Goal: Transaction & Acquisition: Purchase product/service

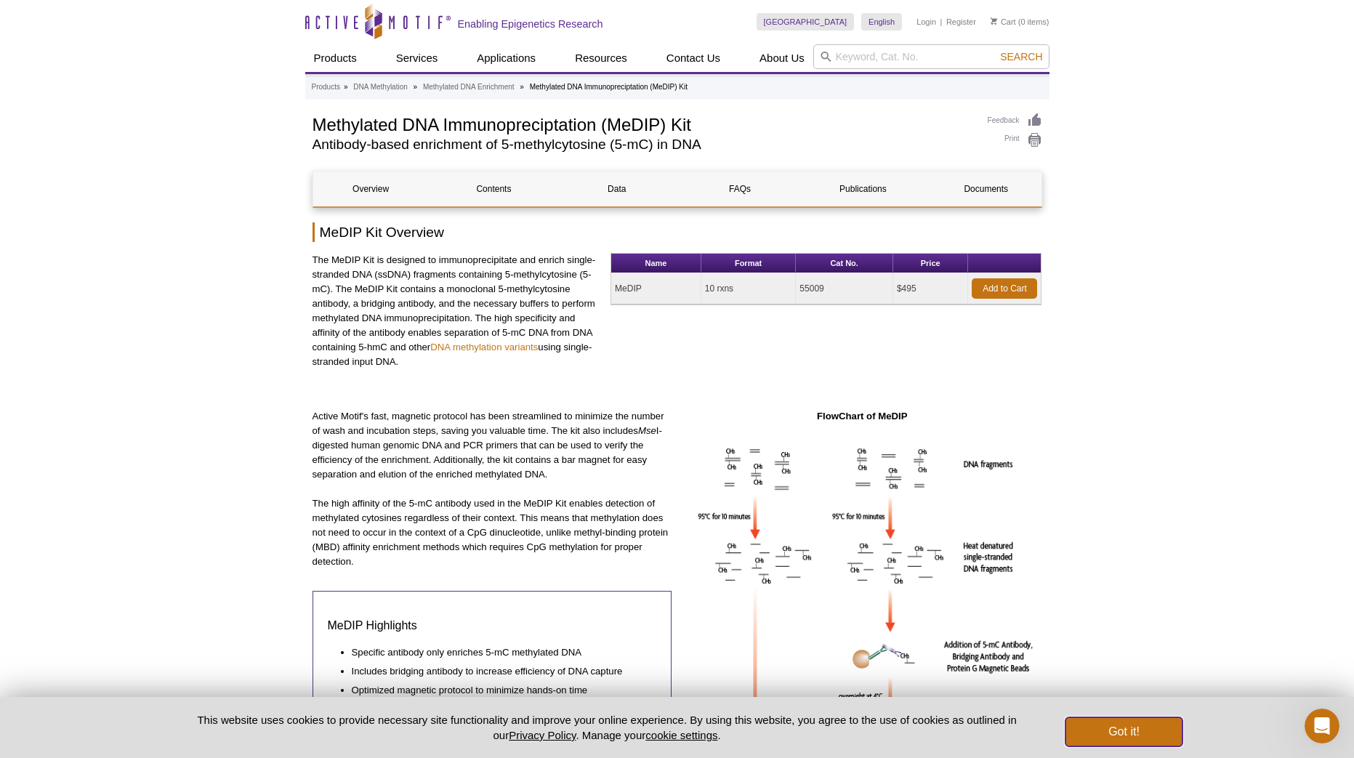
click at [1146, 730] on button "Got it!" at bounding box center [1124, 731] width 116 height 29
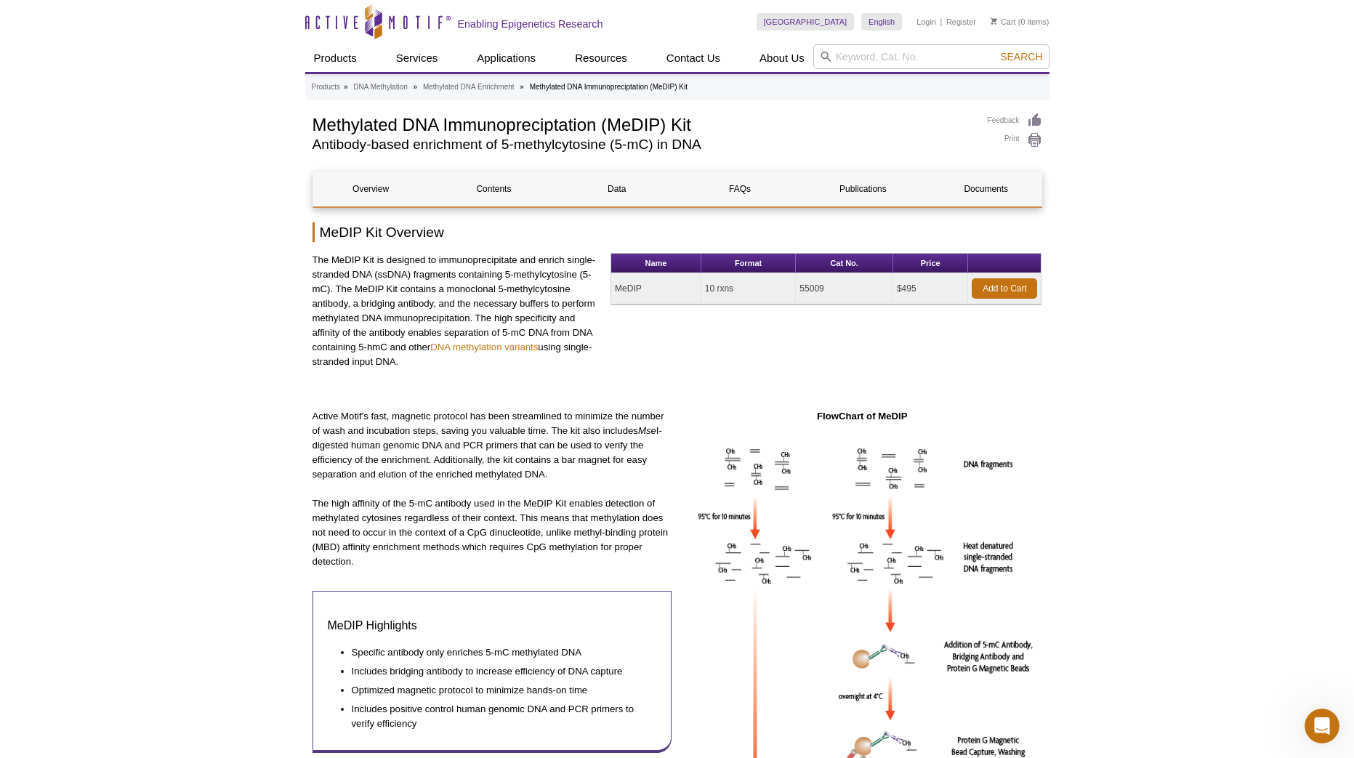
drag, startPoint x: 919, startPoint y: 291, endPoint x: 622, endPoint y: 294, distance: 297.3
click at [622, 294] on tr "MeDIP 10 rxns 55009 $495 Add to Cart" at bounding box center [826, 288] width 430 height 31
click at [1007, 286] on link "Add to Cart" at bounding box center [1004, 288] width 65 height 20
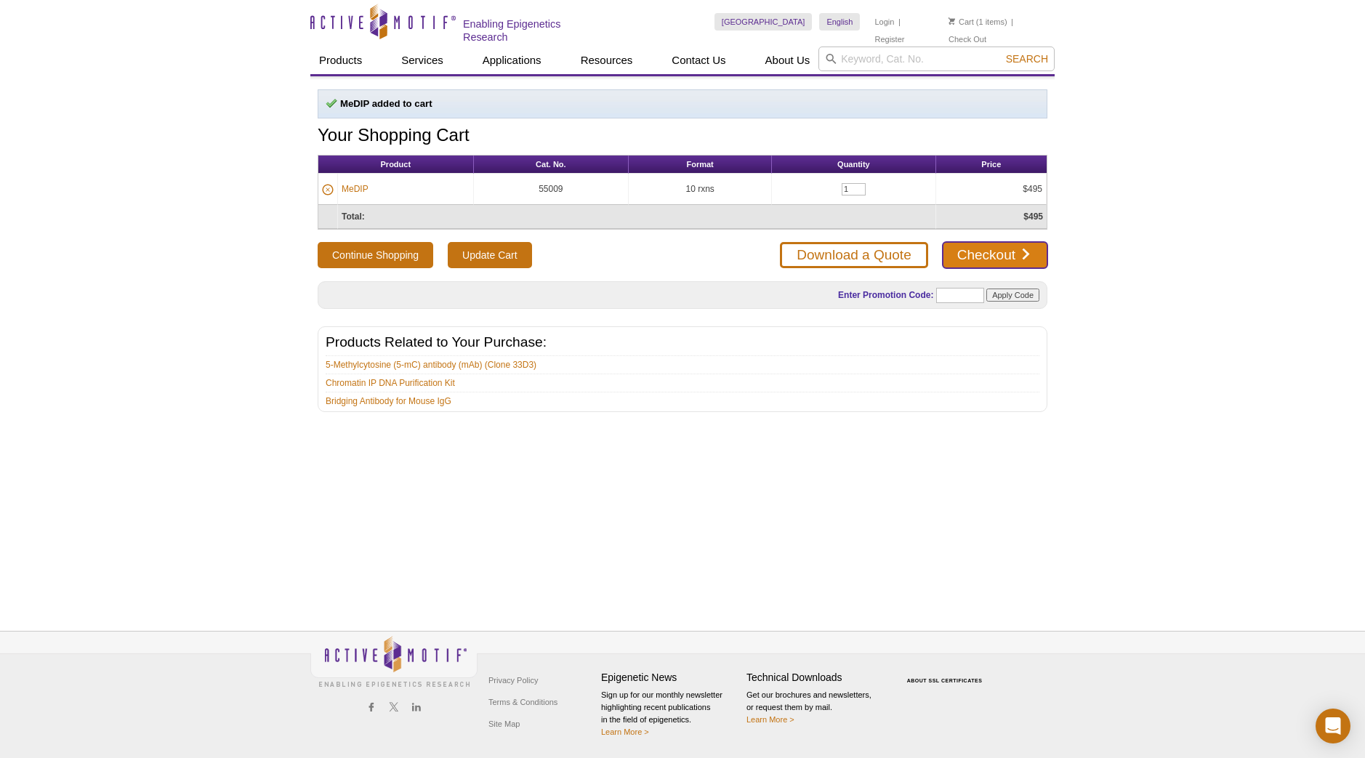
click at [1002, 249] on link "Checkout" at bounding box center [995, 255] width 105 height 26
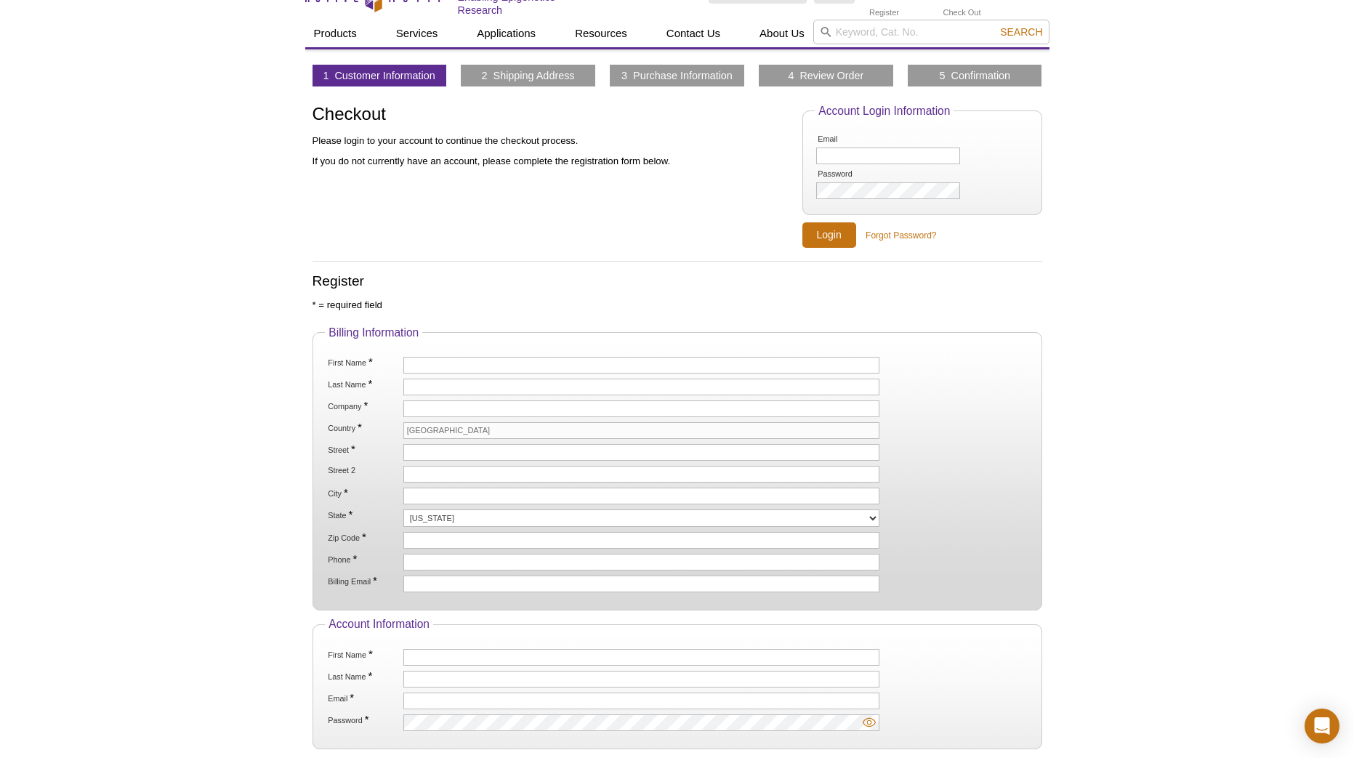
scroll to position [222, 0]
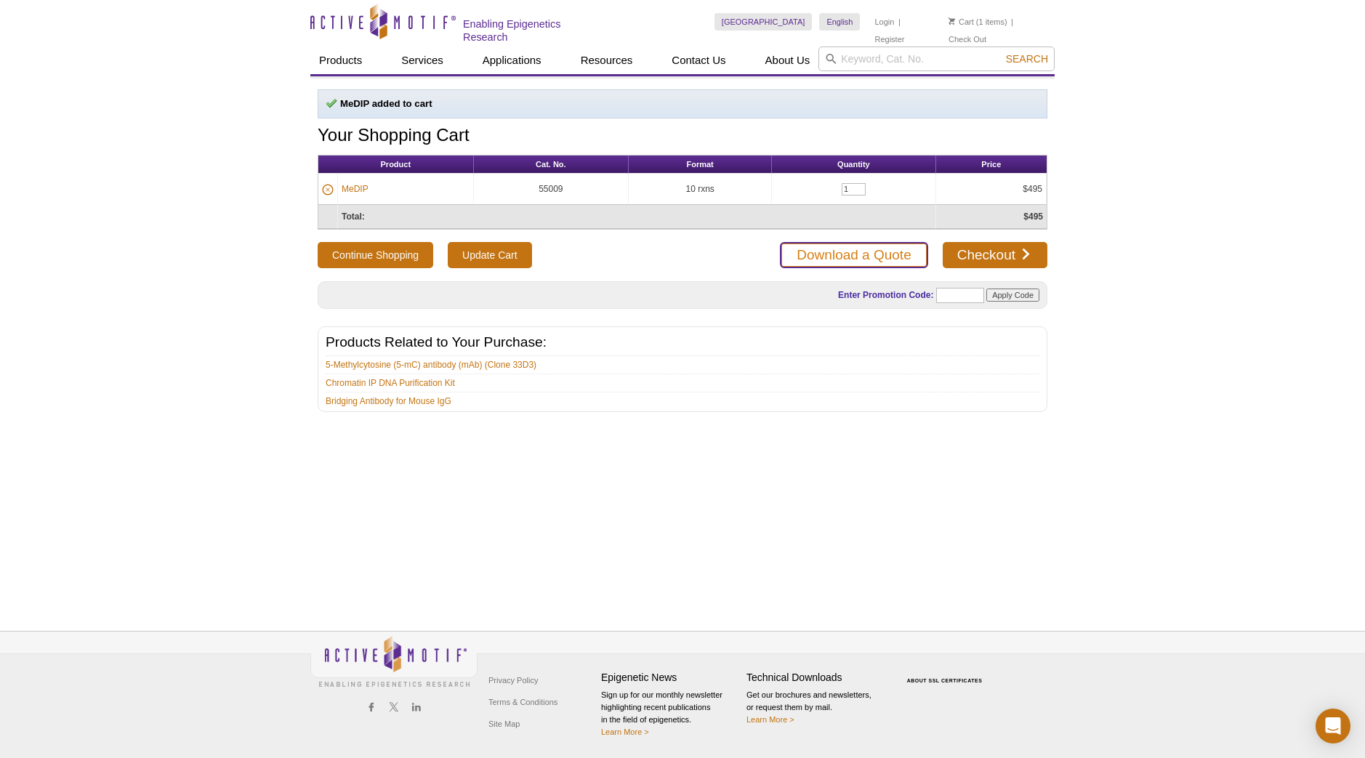
click at [845, 258] on link "Download a Quote" at bounding box center [854, 255] width 148 height 26
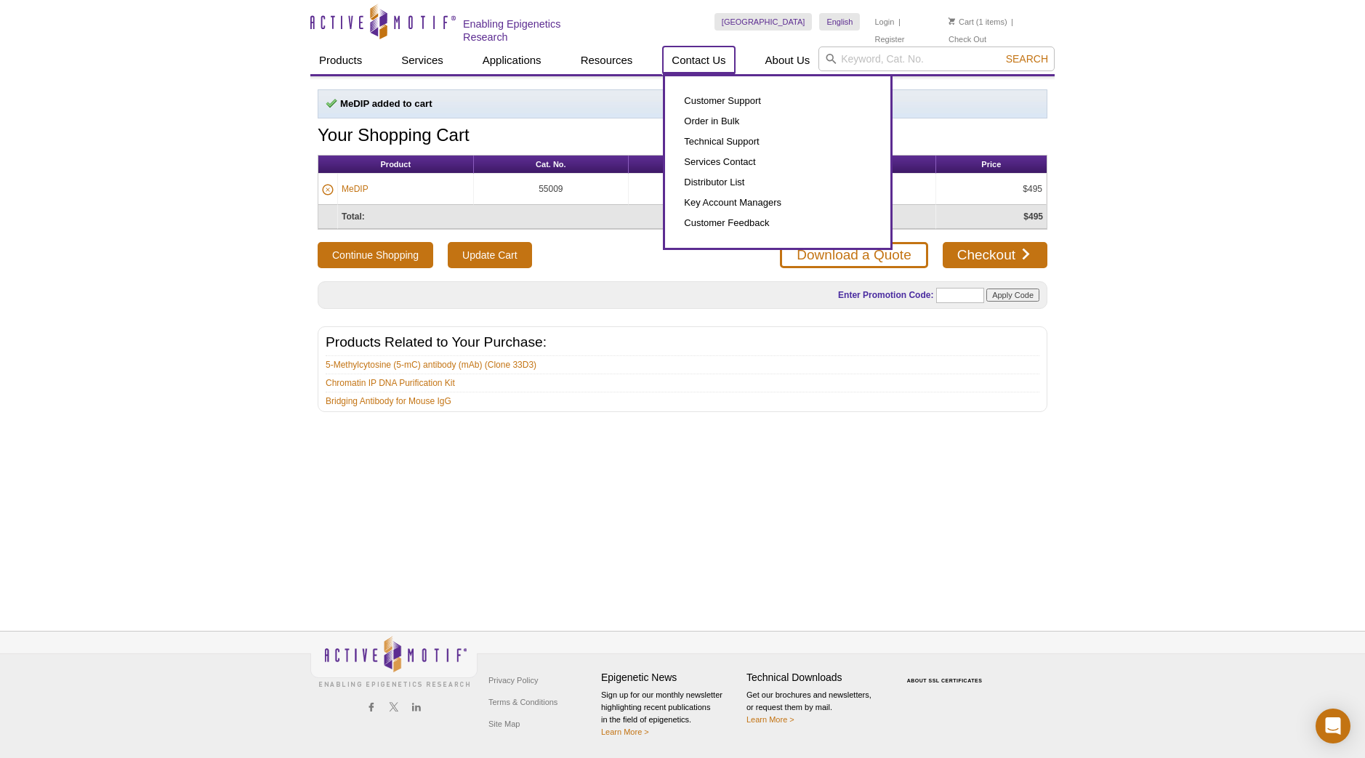
click at [718, 58] on link "Contact Us" at bounding box center [698, 61] width 71 height 28
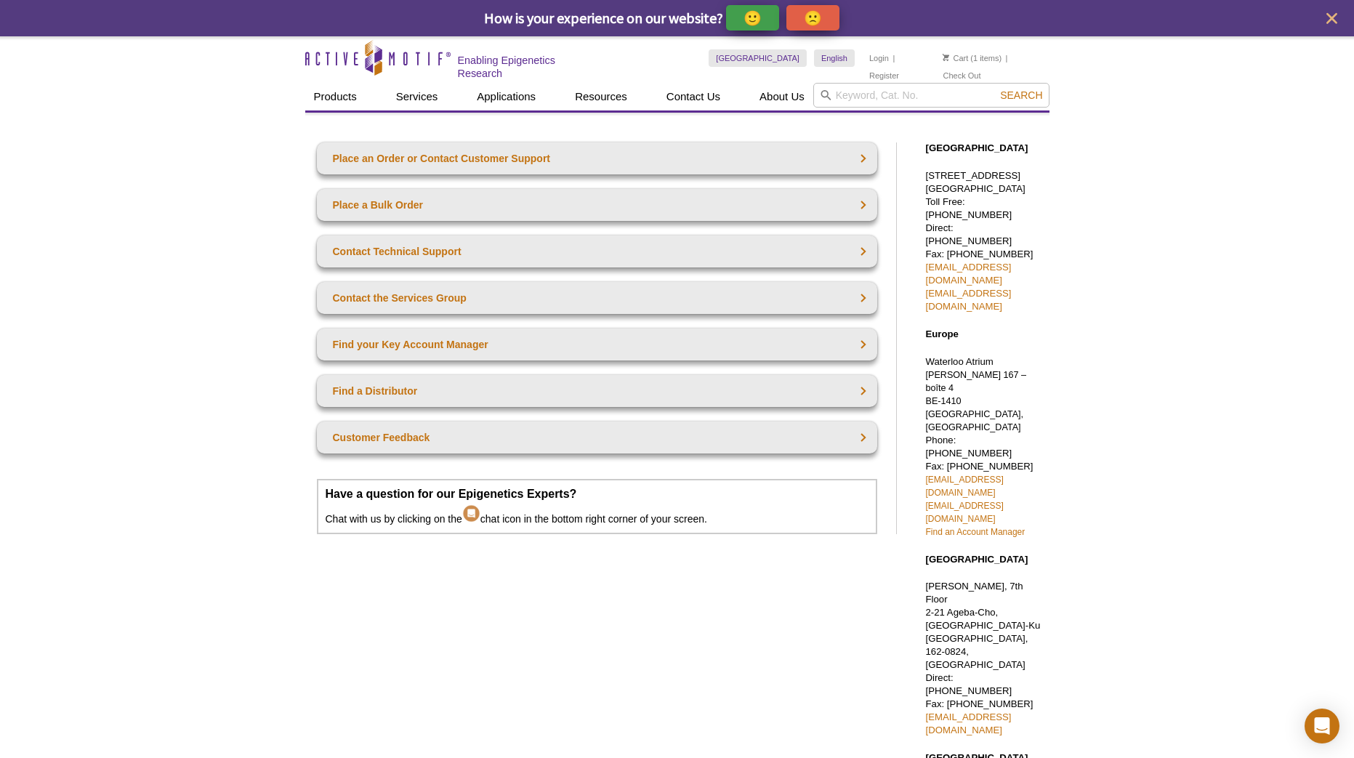
click at [510, 128] on div "Place an Order or Contact Customer Support Place a Bulk Order Contact Technical…" at bounding box center [608, 533] width 606 height 810
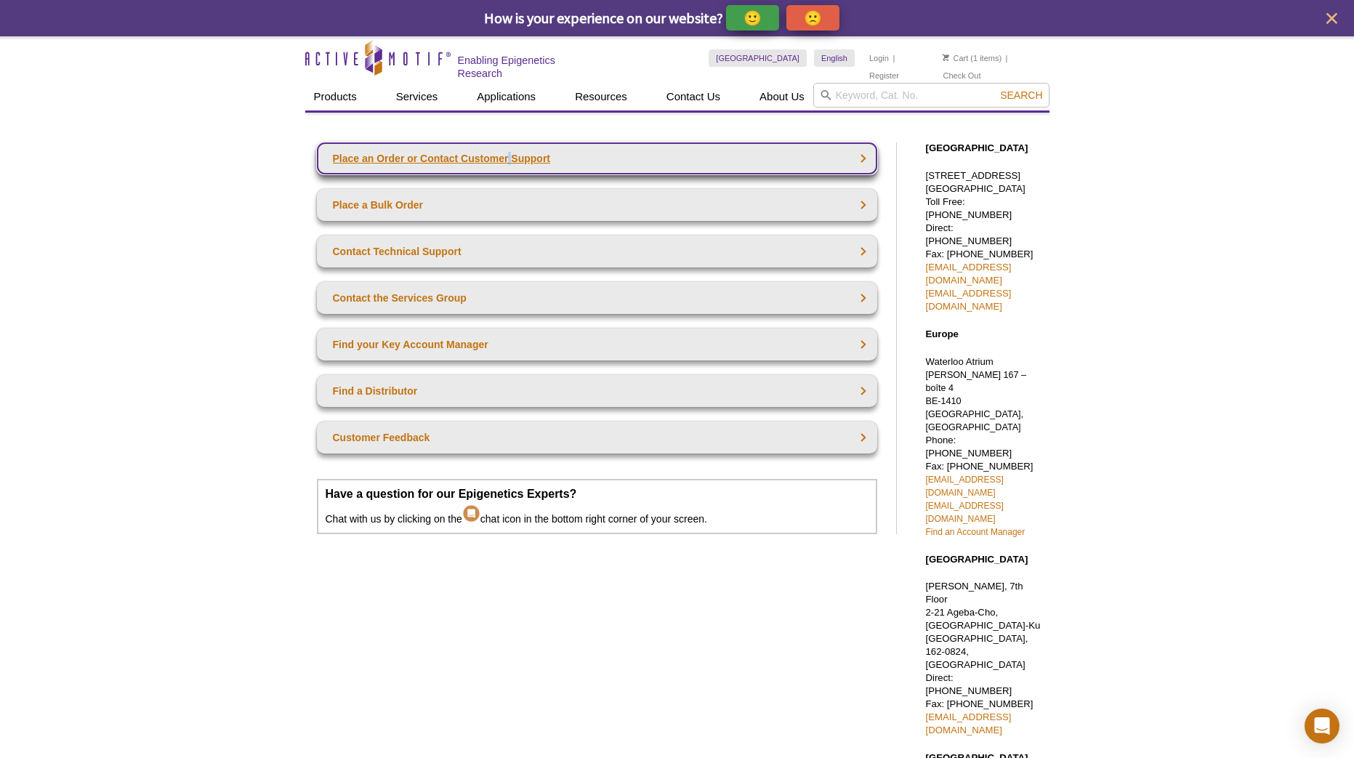
click at [506, 154] on link "Place an Order or Contact Customer Support" at bounding box center [597, 158] width 560 height 32
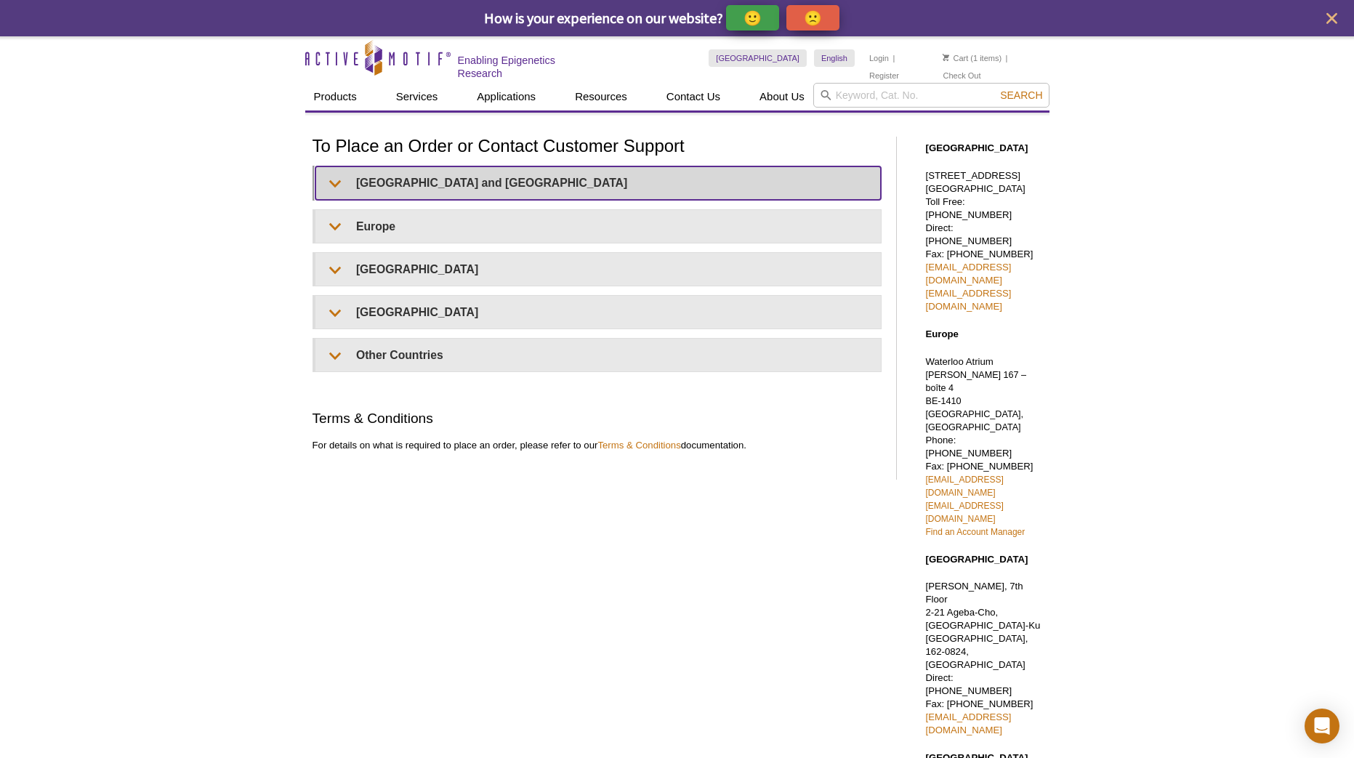
click at [455, 188] on summary "United States and Canada" at bounding box center [598, 182] width 566 height 33
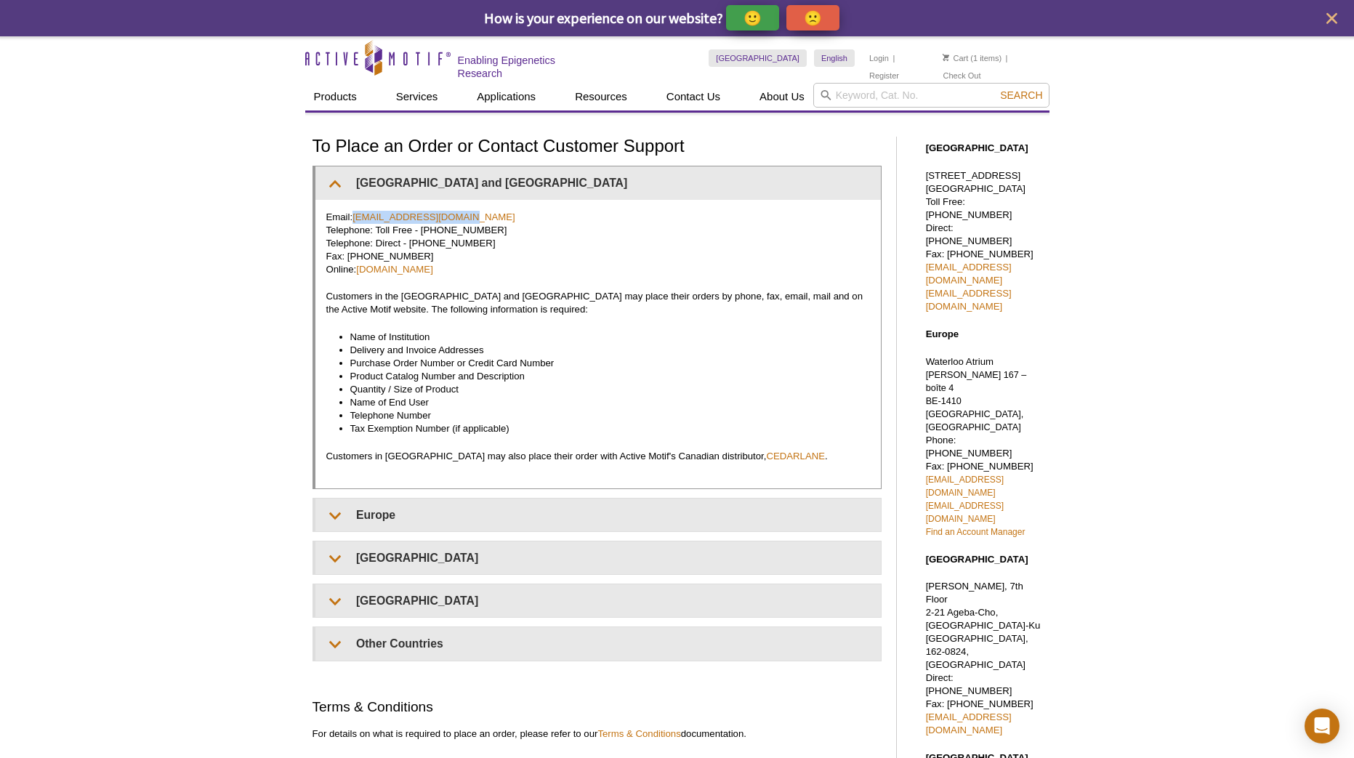
drag, startPoint x: 467, startPoint y: 212, endPoint x: 355, endPoint y: 202, distance: 112.4
click at [355, 202] on div "Email: orders@activemotif.com Telephone: Toll Free - 877 222 9543 Telephone: Di…" at bounding box center [598, 344] width 566 height 289
copy link "orders@activemotif.com"
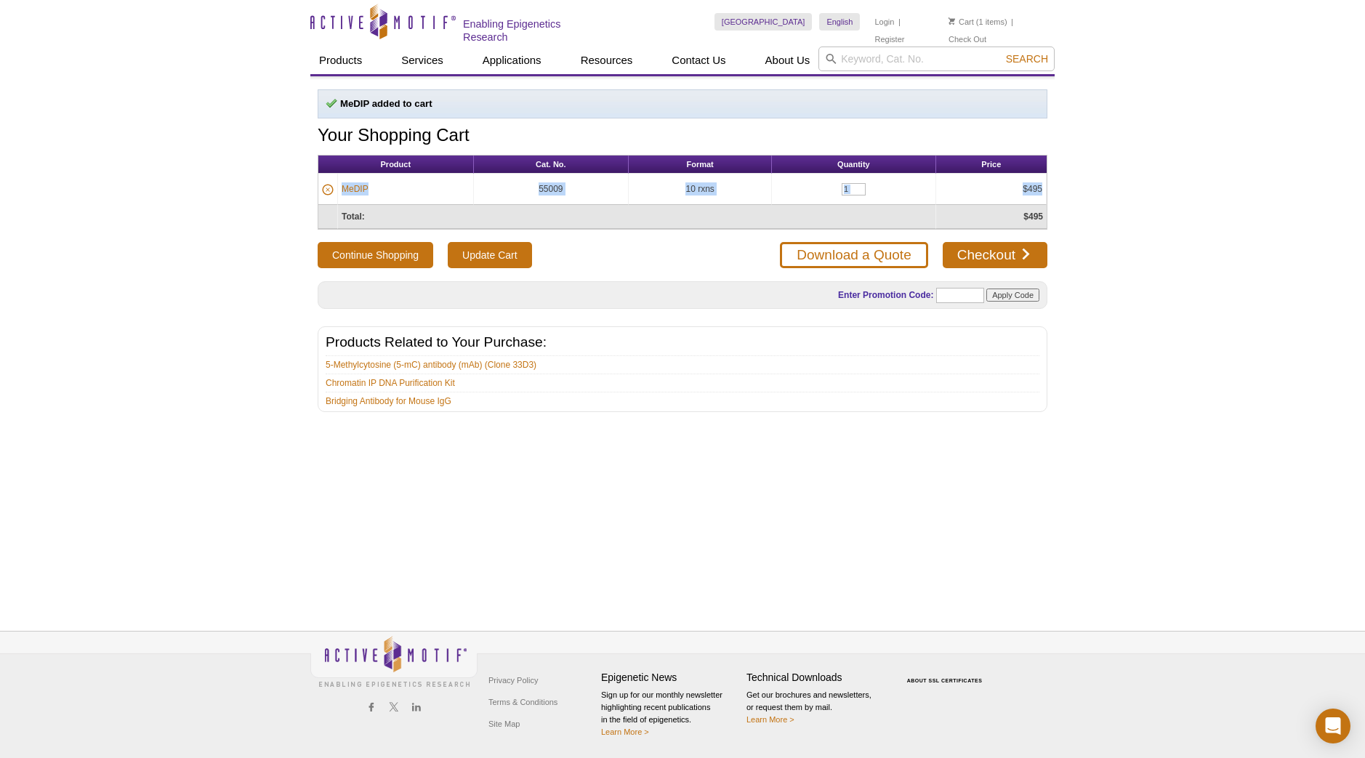
drag, startPoint x: 1042, startPoint y: 188, endPoint x: 341, endPoint y: 184, distance: 700.7
click at [341, 184] on tr "MeDIP 55009 10 rxns 1 $495" at bounding box center [682, 189] width 728 height 31
copy tr "MeDIP 55009 10 rxns $495"
